Goal: Check status

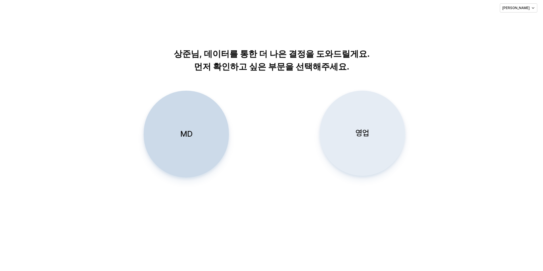
click at [379, 131] on div "영업" at bounding box center [362, 133] width 80 height 85
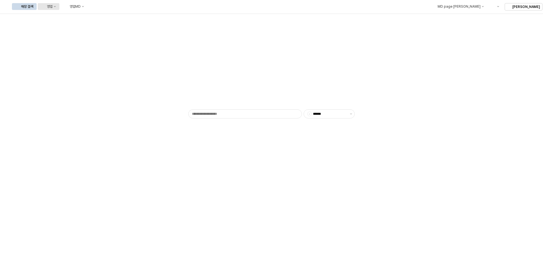
click at [59, 9] on button "영업" at bounding box center [49, 6] width 22 height 7
click at [105, 16] on div "목표매출 달성현황" at bounding box center [112, 17] width 30 height 5
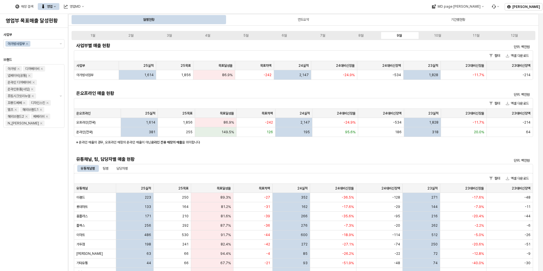
scroll to position [114, 0]
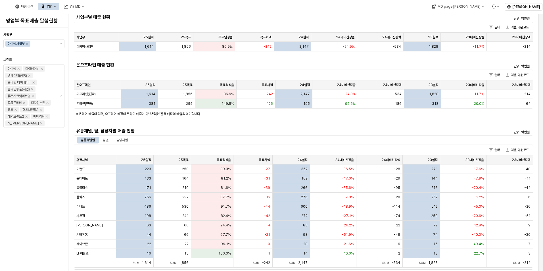
scroll to position [57, 0]
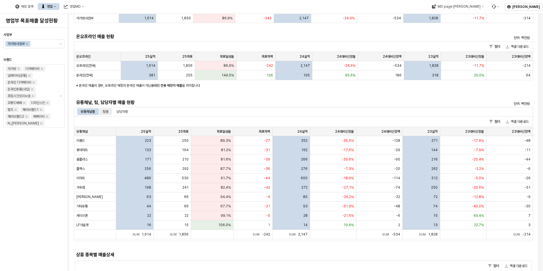
click at [111, 113] on div "팀별" at bounding box center [105, 111] width 12 height 7
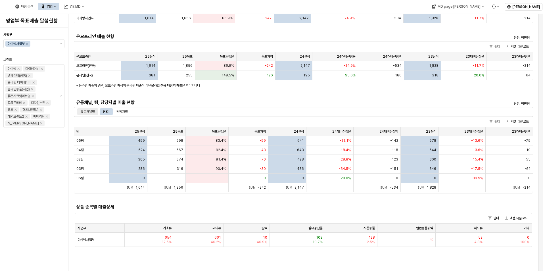
click at [84, 111] on div "유통채널별" at bounding box center [88, 111] width 14 height 7
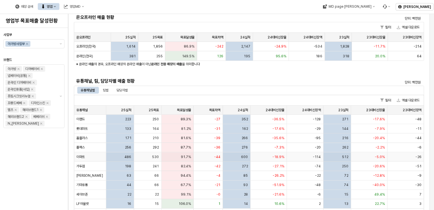
scroll to position [85, 0]
